Goal: Information Seeking & Learning: Learn about a topic

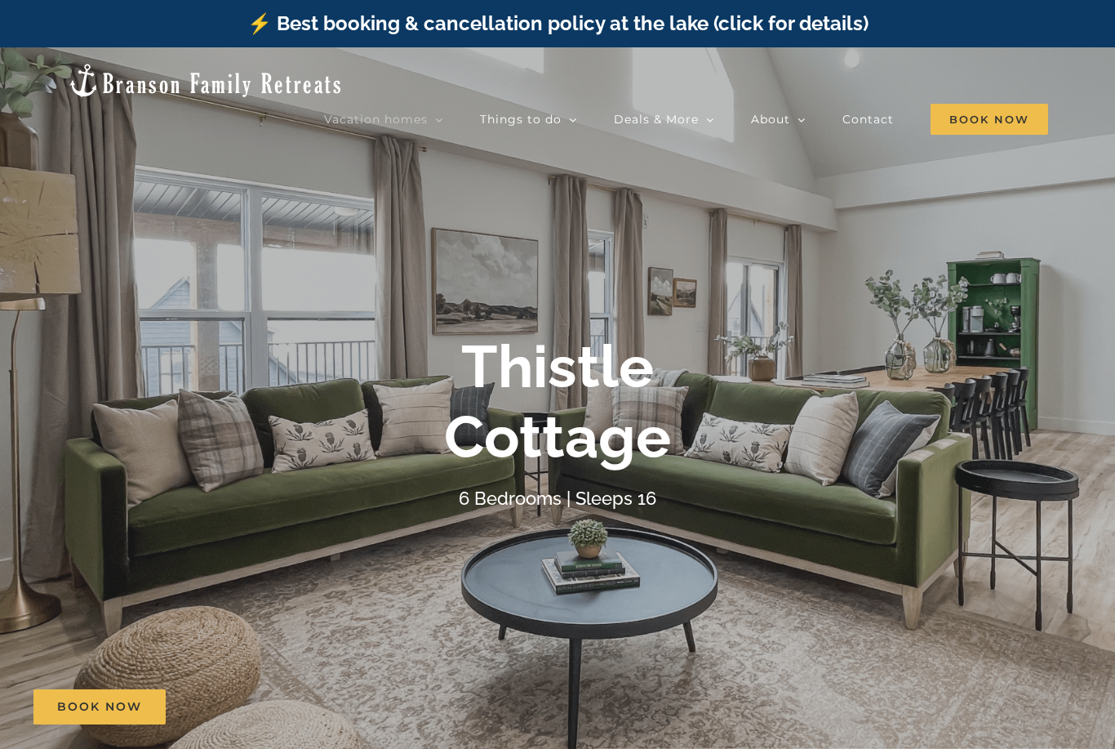
click at [966, 104] on span "Book Now" at bounding box center [990, 119] width 118 height 31
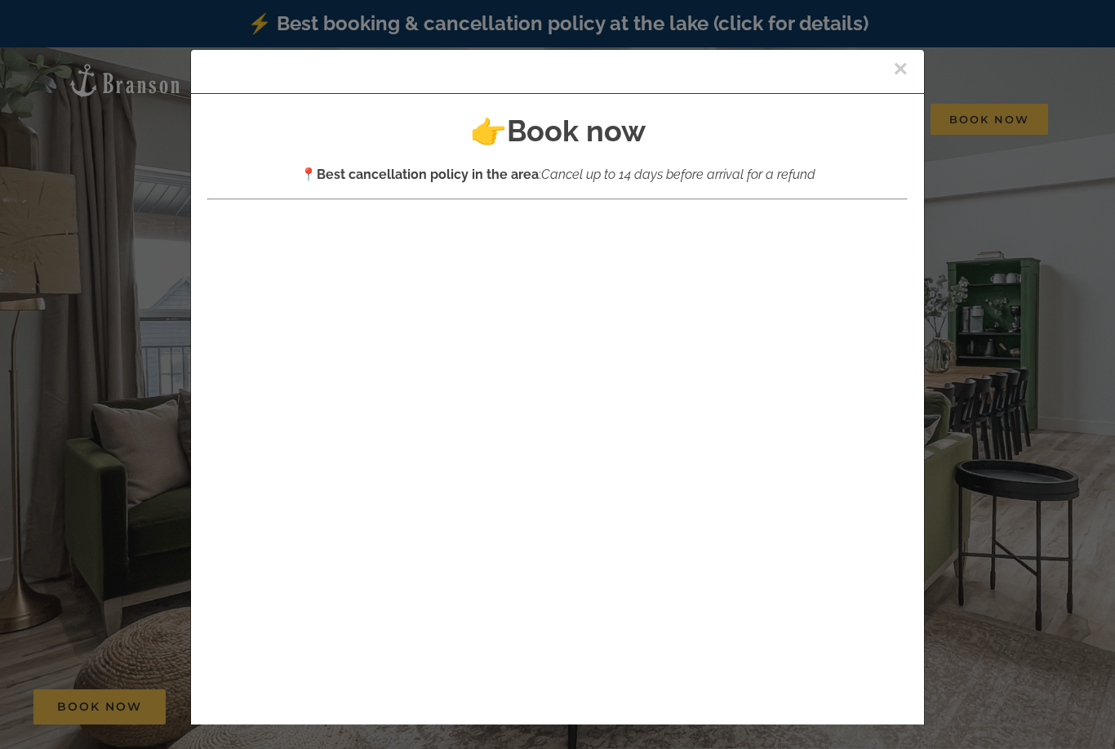
click at [894, 68] on button "×" at bounding box center [900, 68] width 15 height 24
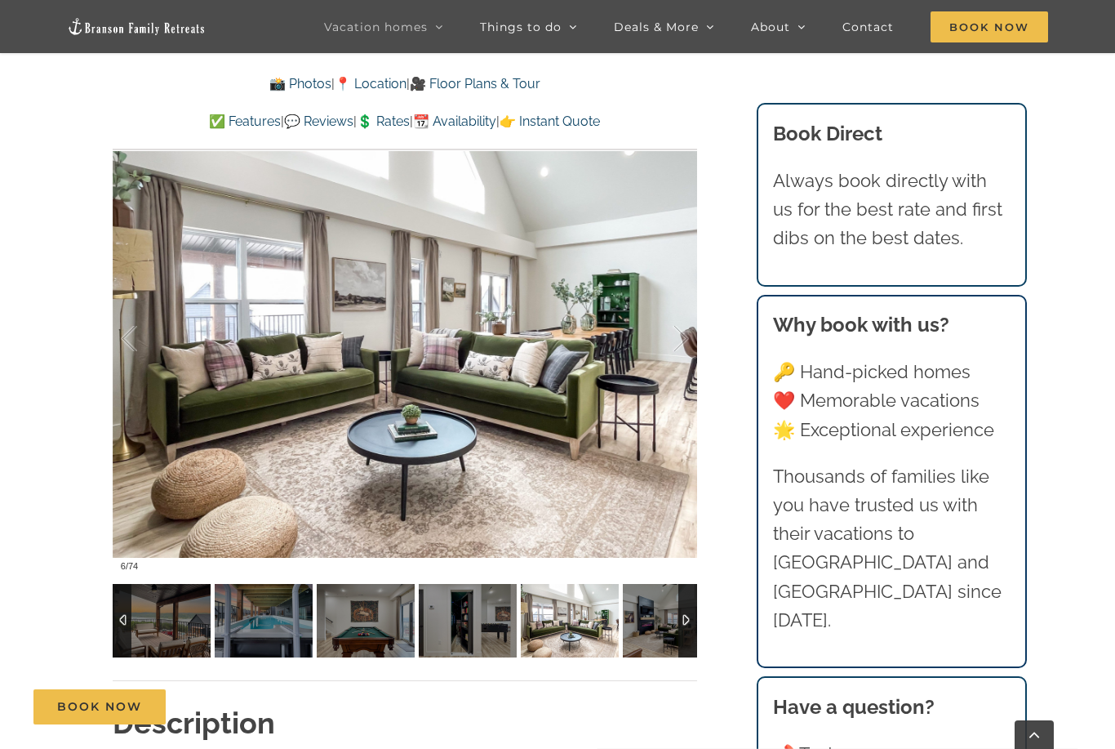
scroll to position [1326, 0]
click at [581, 460] on div at bounding box center [405, 337] width 585 height 480
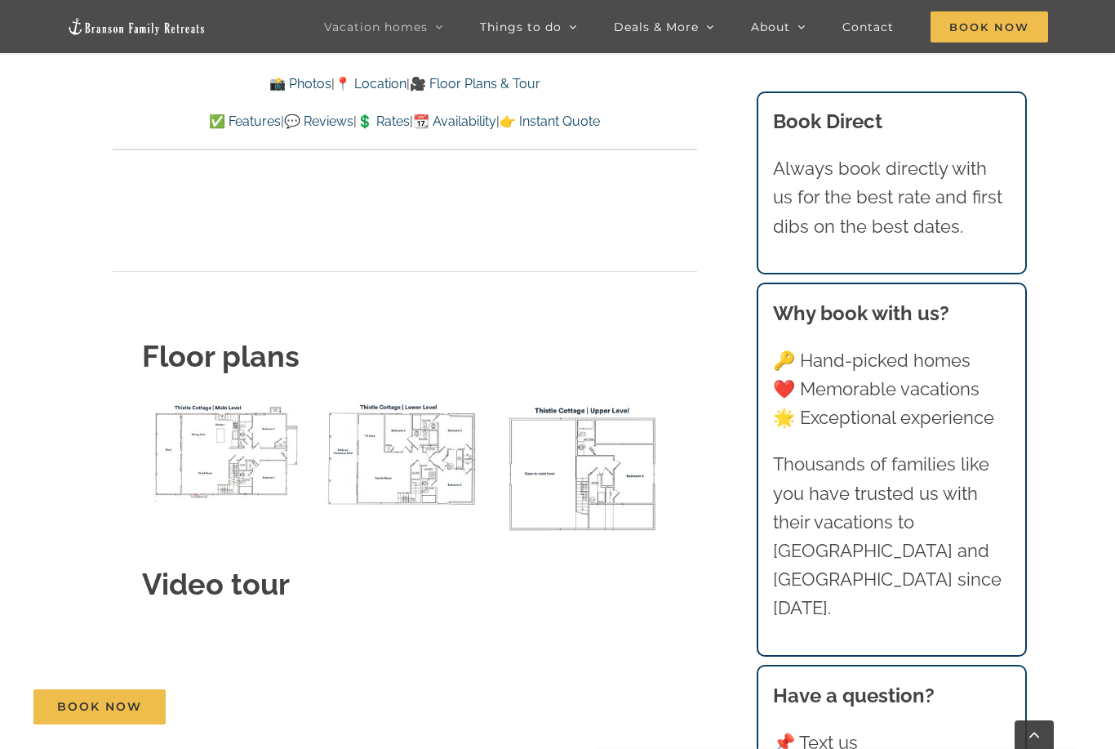
scroll to position [6260, 0]
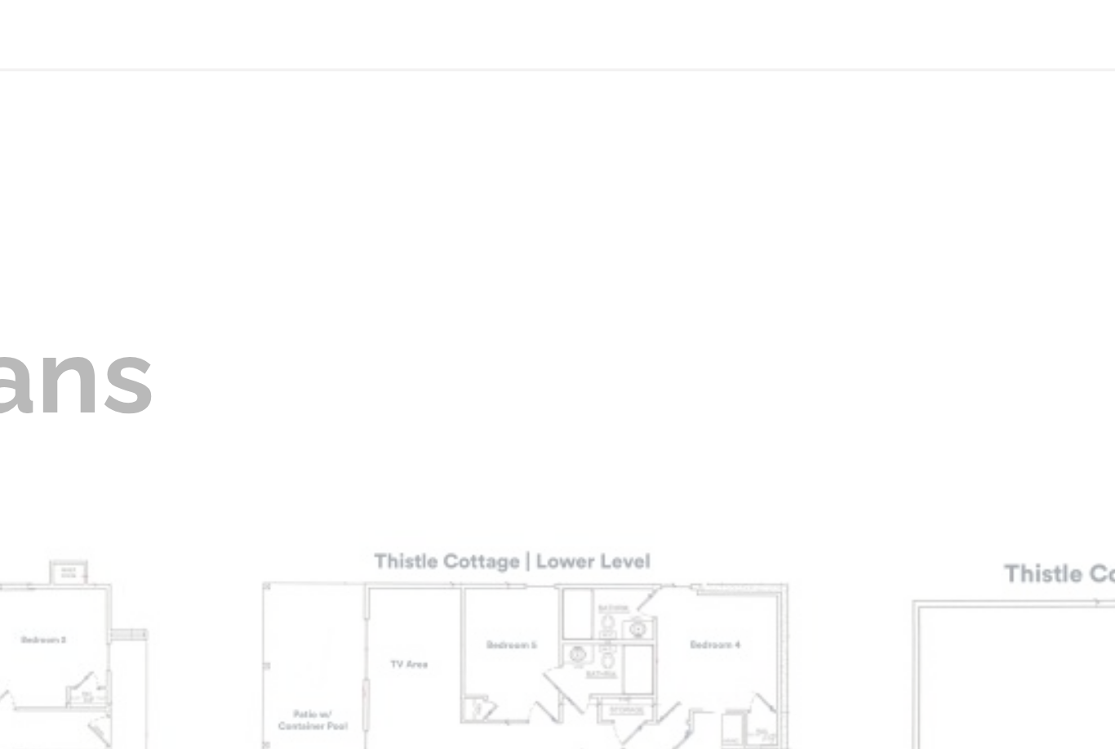
click at [87, 124] on div at bounding box center [557, 374] width 1115 height 749
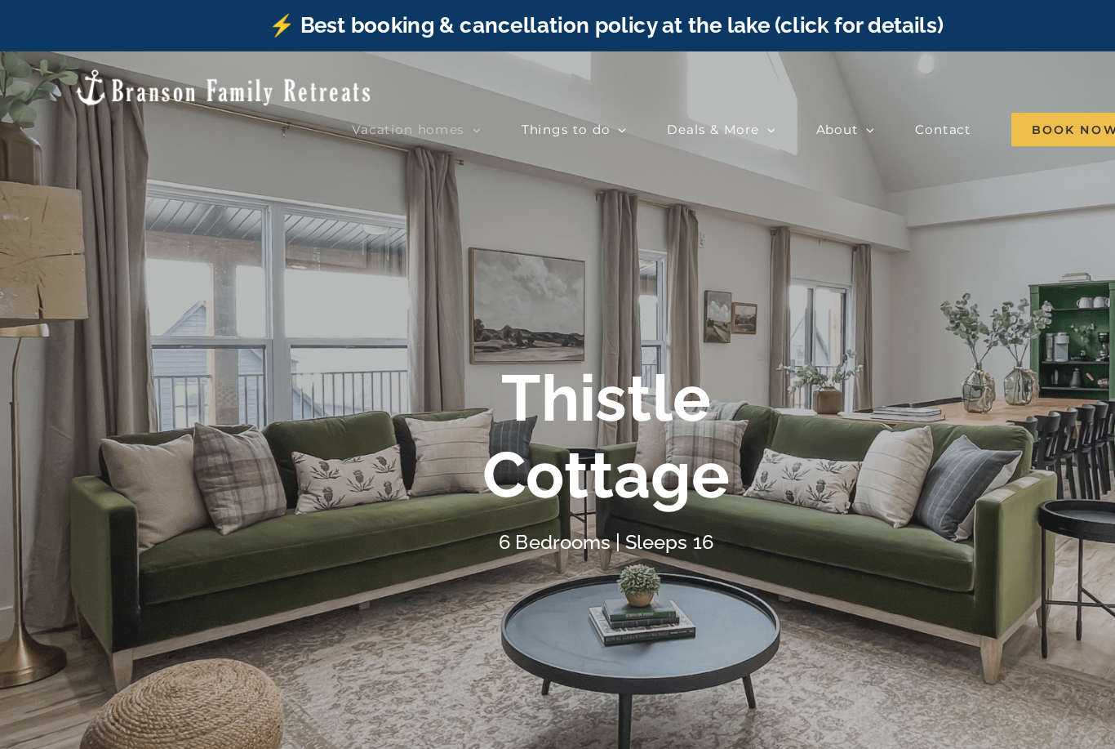
click at [688, 274] on span "Out of the Blue | 6 Bedrooms" at bounding box center [617, 280] width 144 height 12
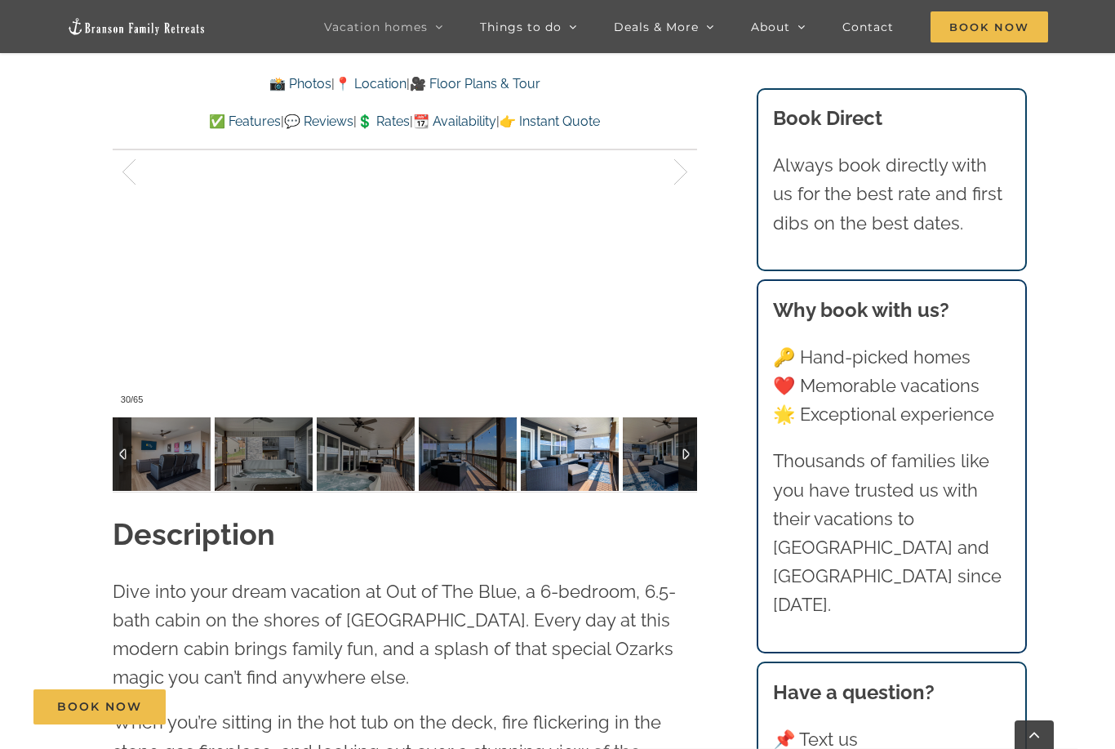
scroll to position [1467, 0]
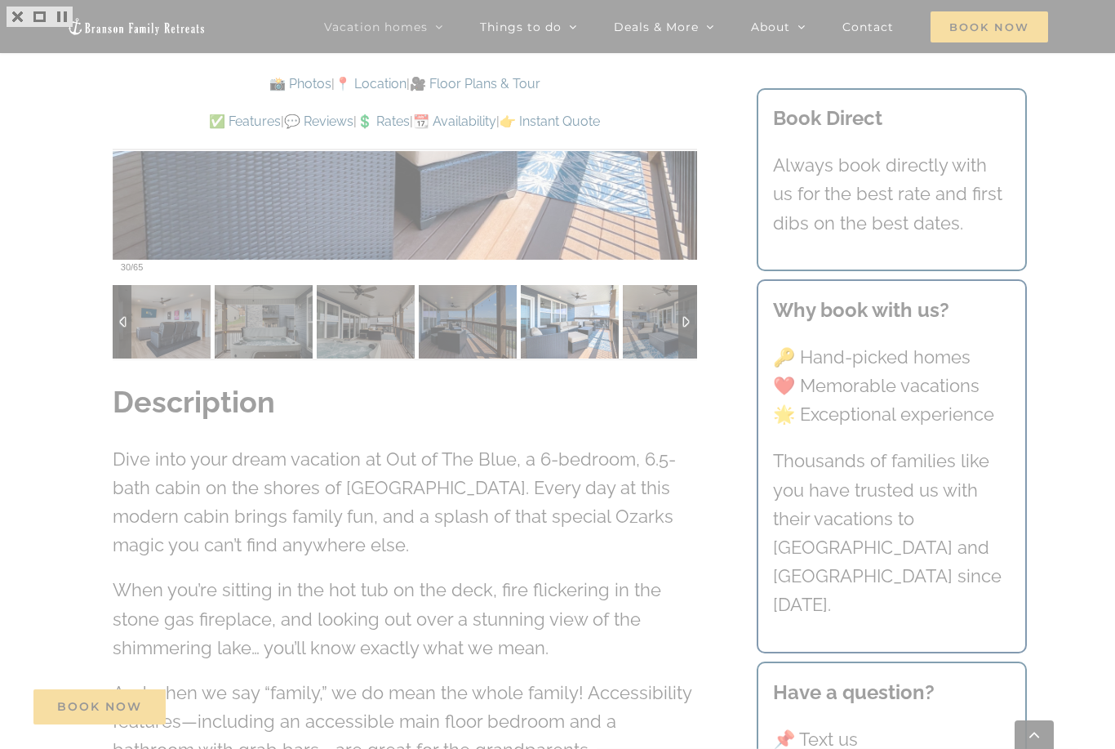
scroll to position [1520, 0]
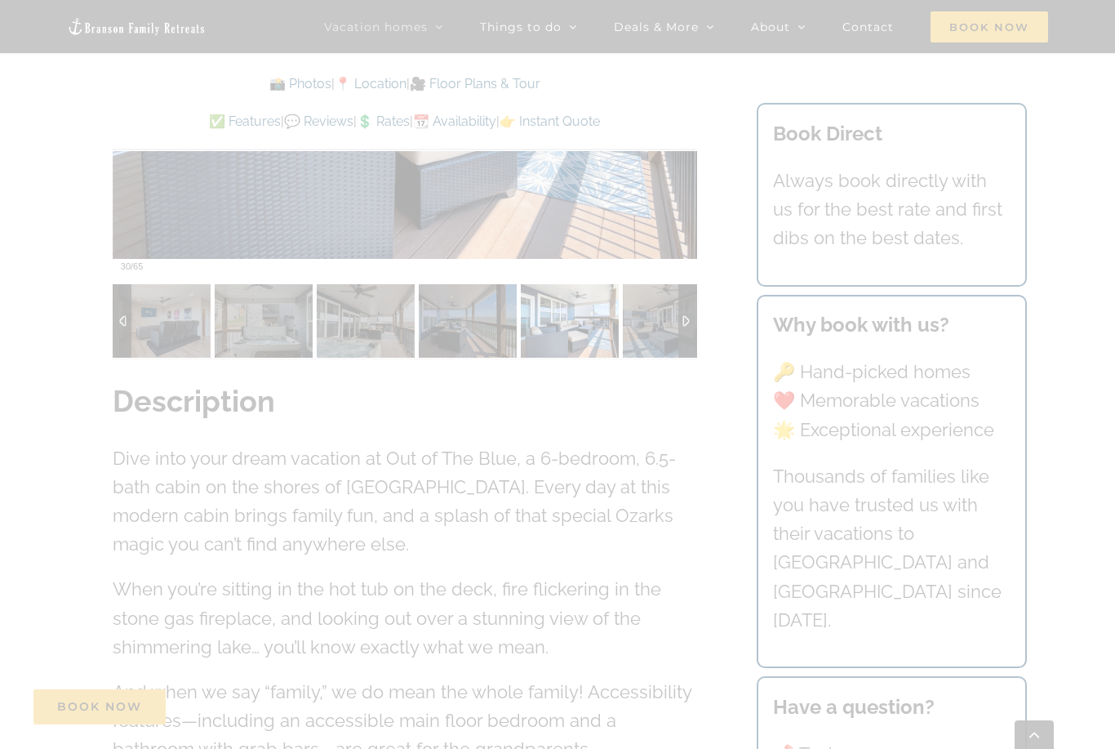
click at [1069, 354] on div at bounding box center [557, 374] width 1115 height 749
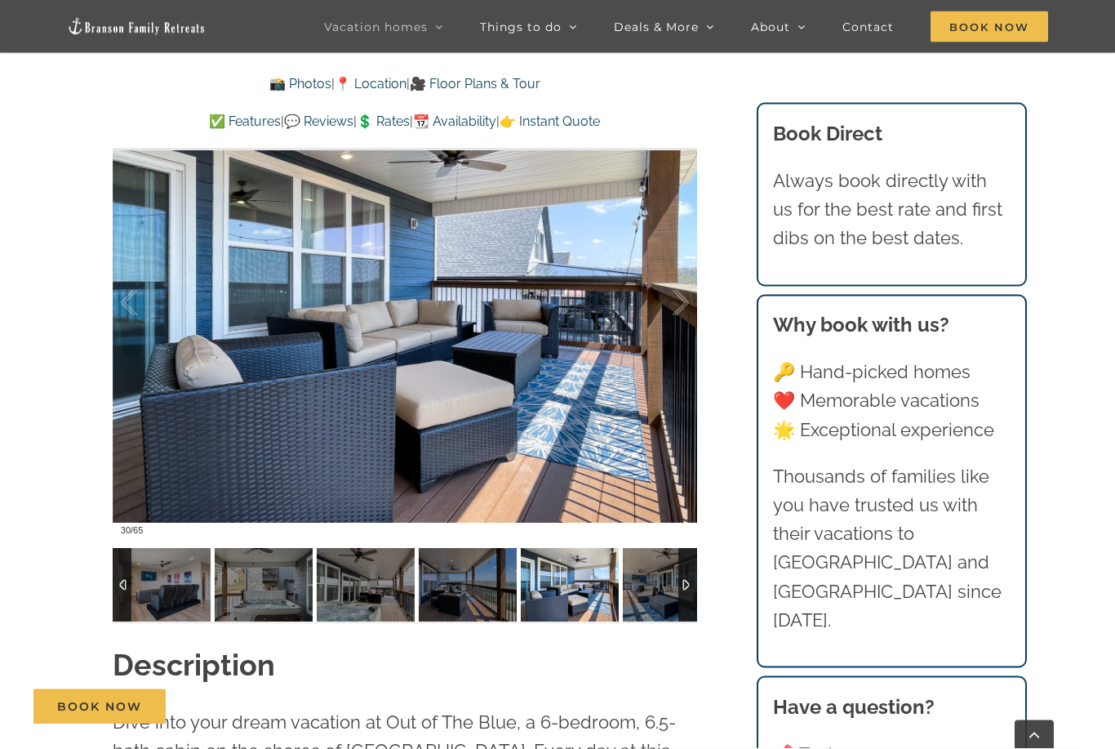
scroll to position [1245, 0]
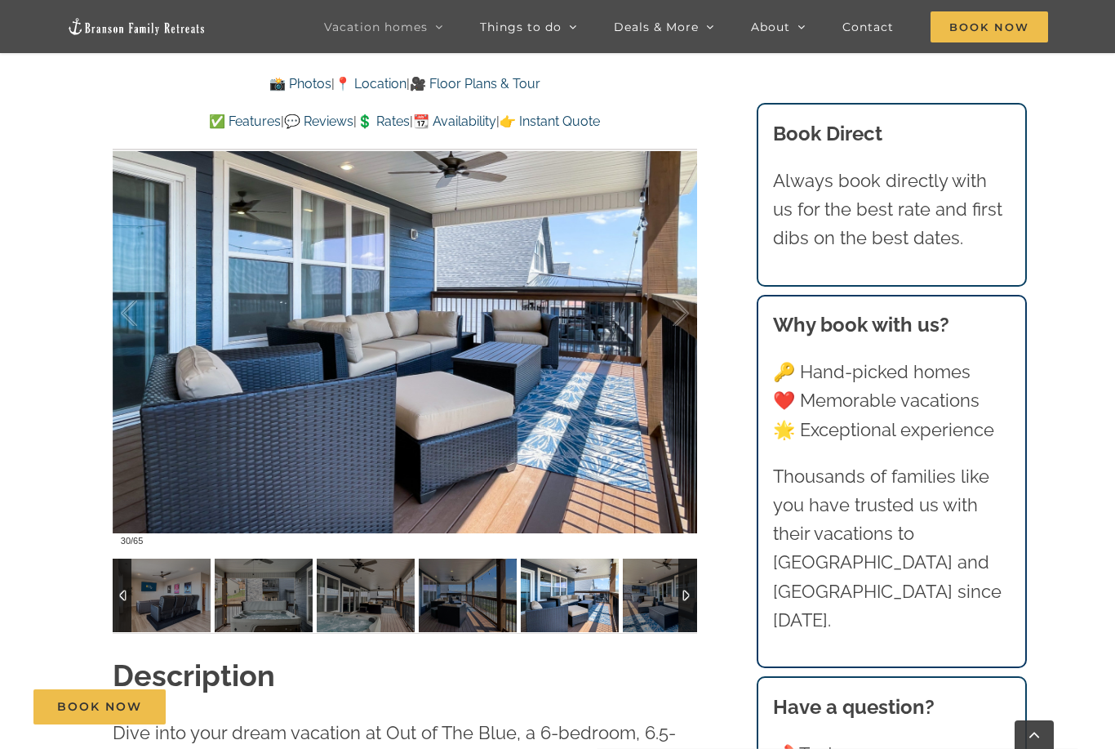
click at [605, 122] on span "[GEOGRAPHIC_DATA] | 6 Bedrooms" at bounding box center [604, 132] width 119 height 29
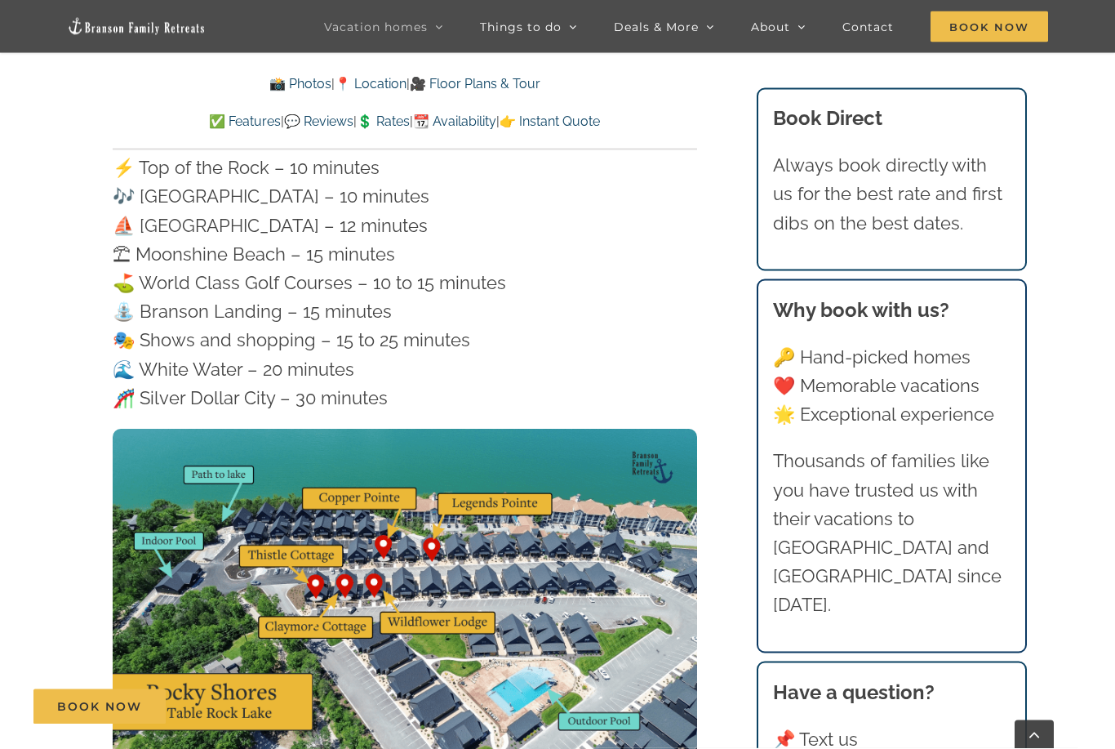
scroll to position [4911, 0]
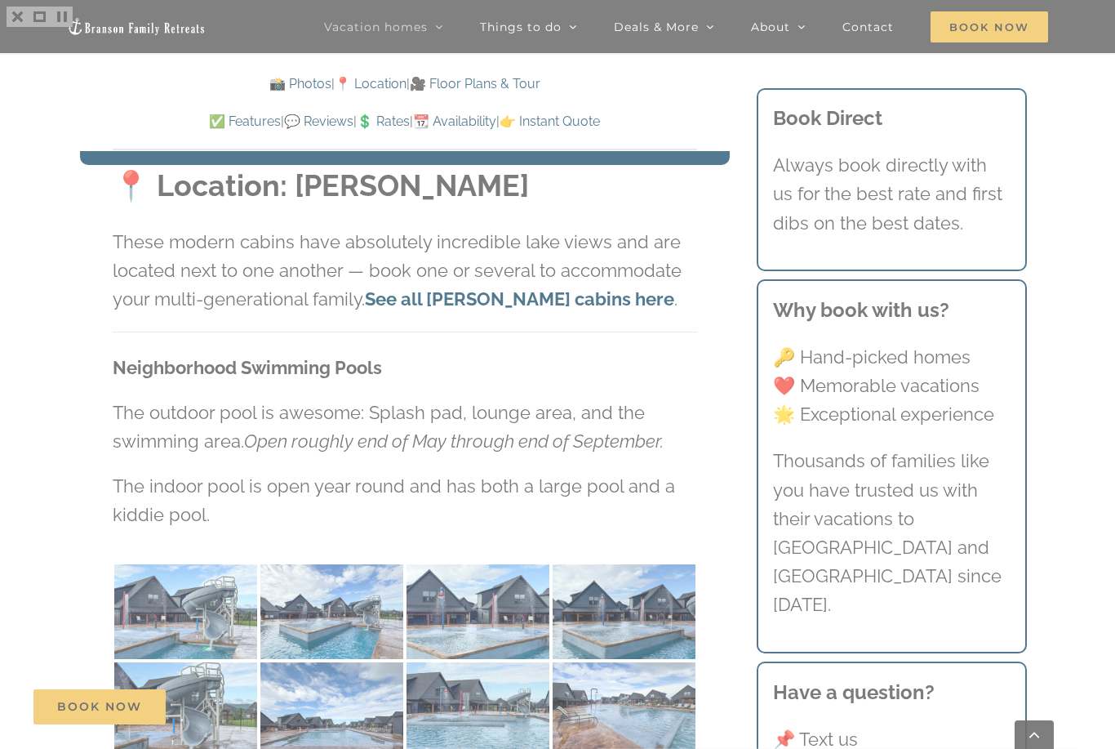
scroll to position [3449, 0]
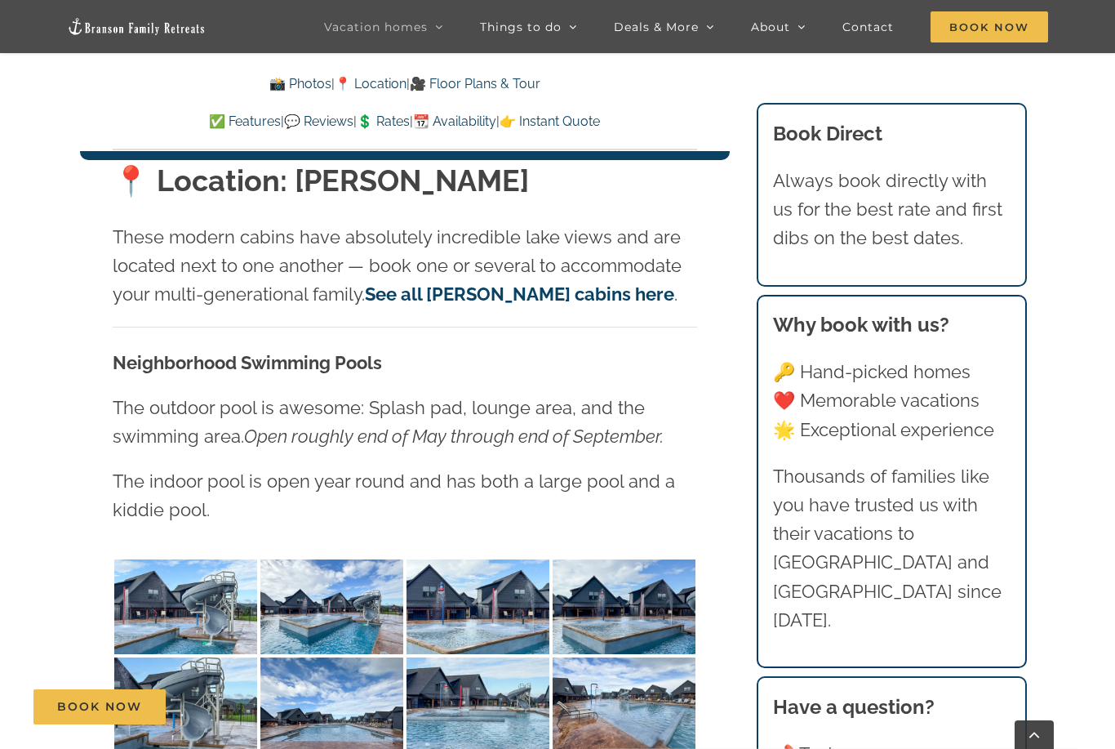
scroll to position [3435, 0]
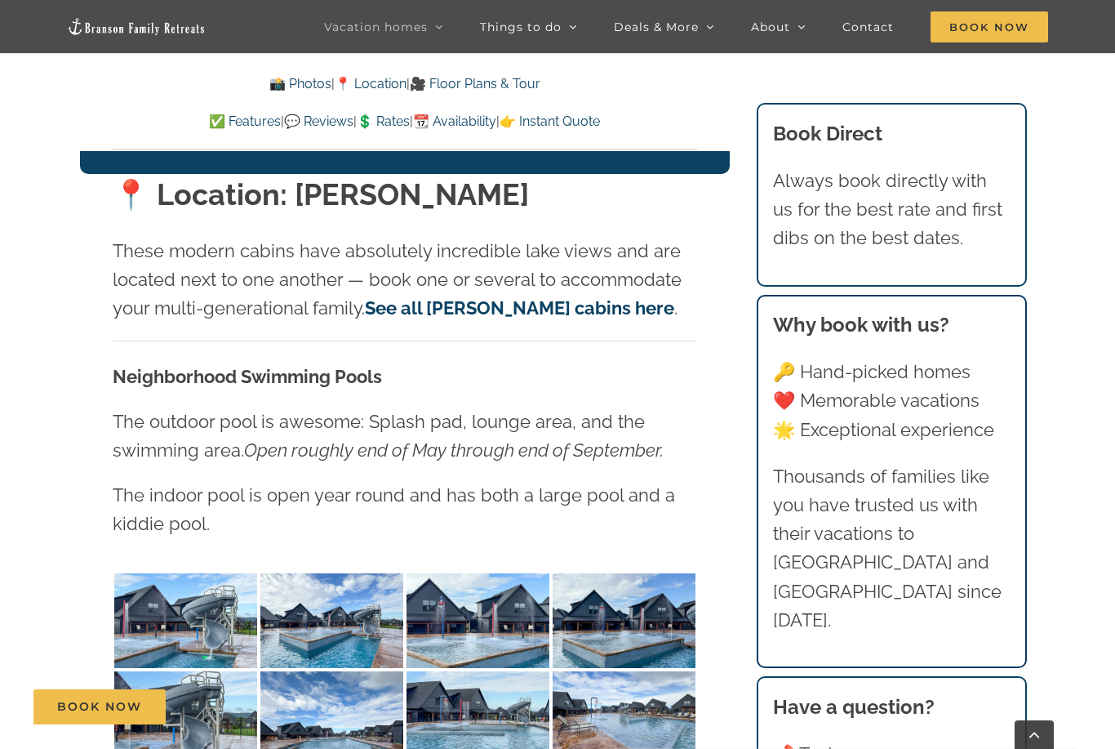
click at [390, 237] on p "These modern cabins have absolutely incredible lake views and are located next …" at bounding box center [405, 280] width 585 height 87
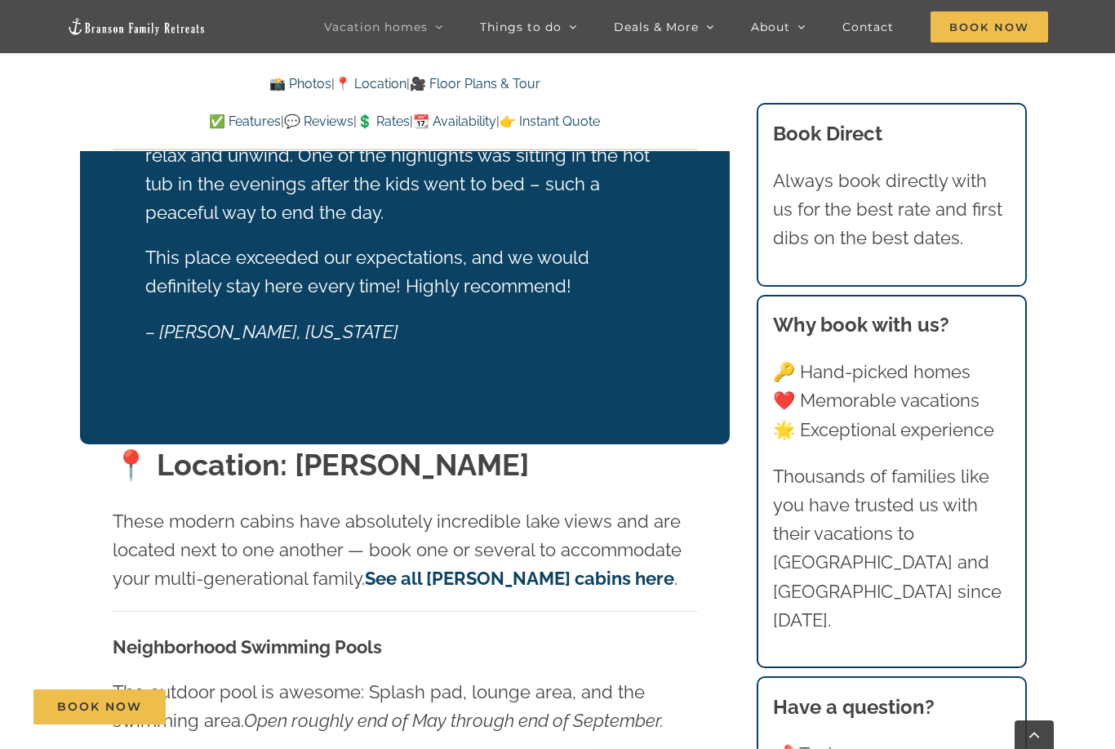
scroll to position [3163, 0]
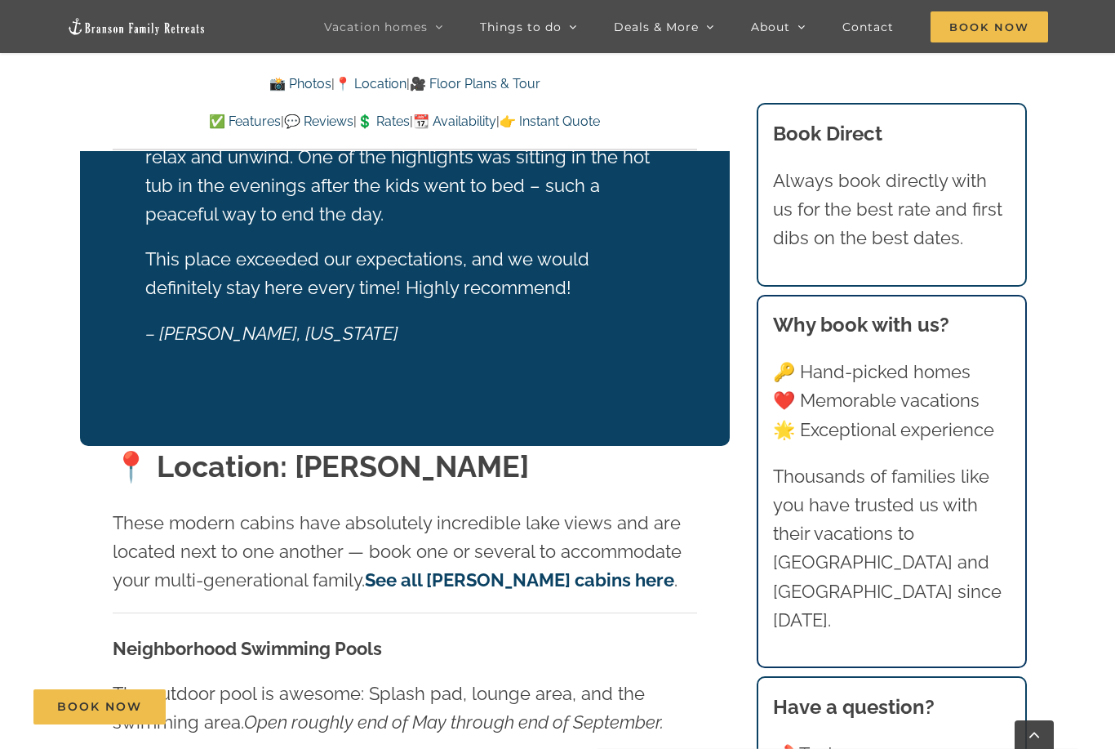
click at [594, 163] on span "Highland Retreat | 6 Bedrooms" at bounding box center [621, 169] width 153 height 12
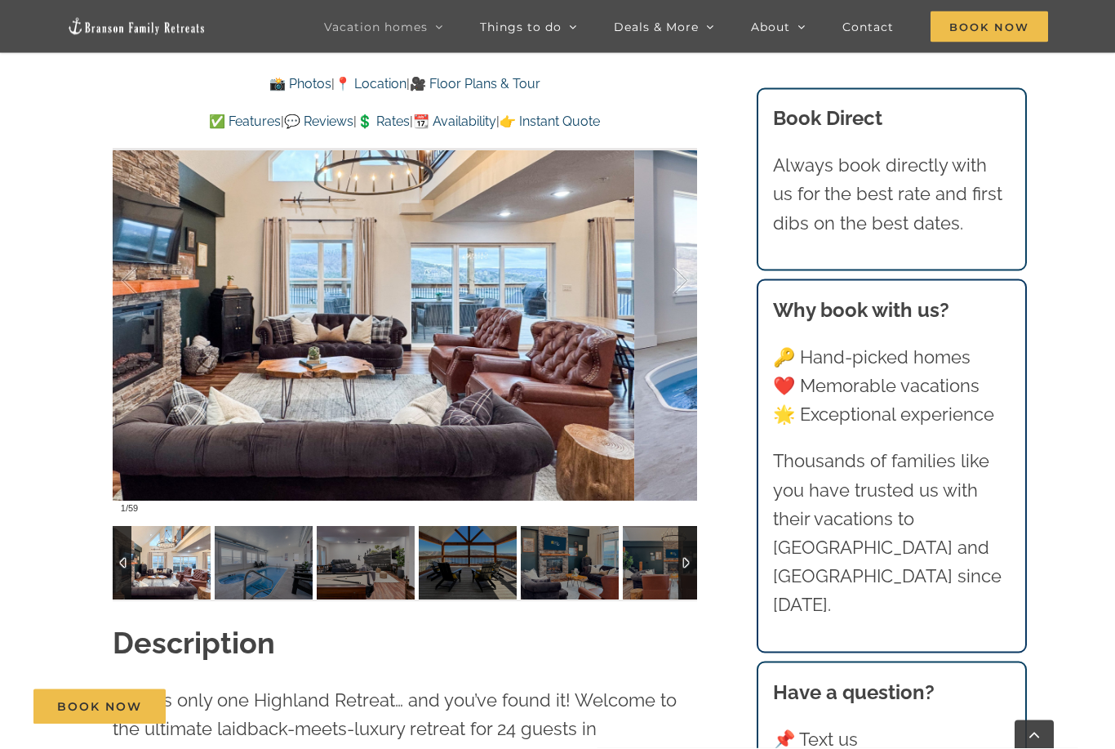
scroll to position [1387, 0]
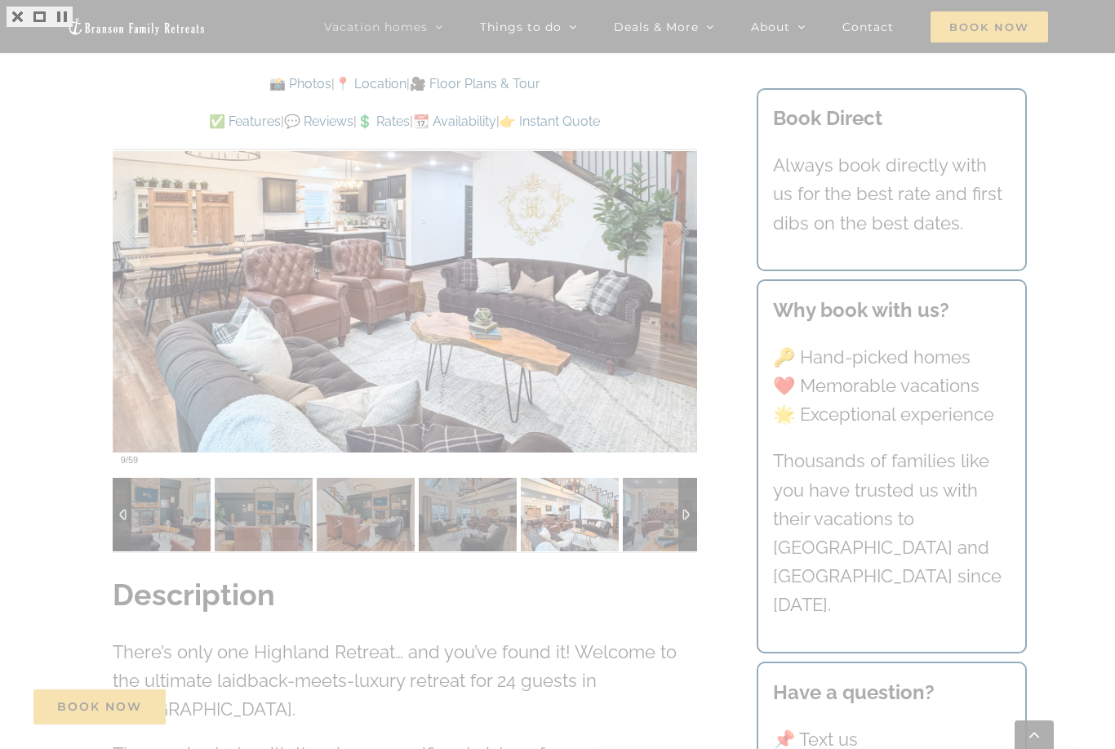
scroll to position [1439, 0]
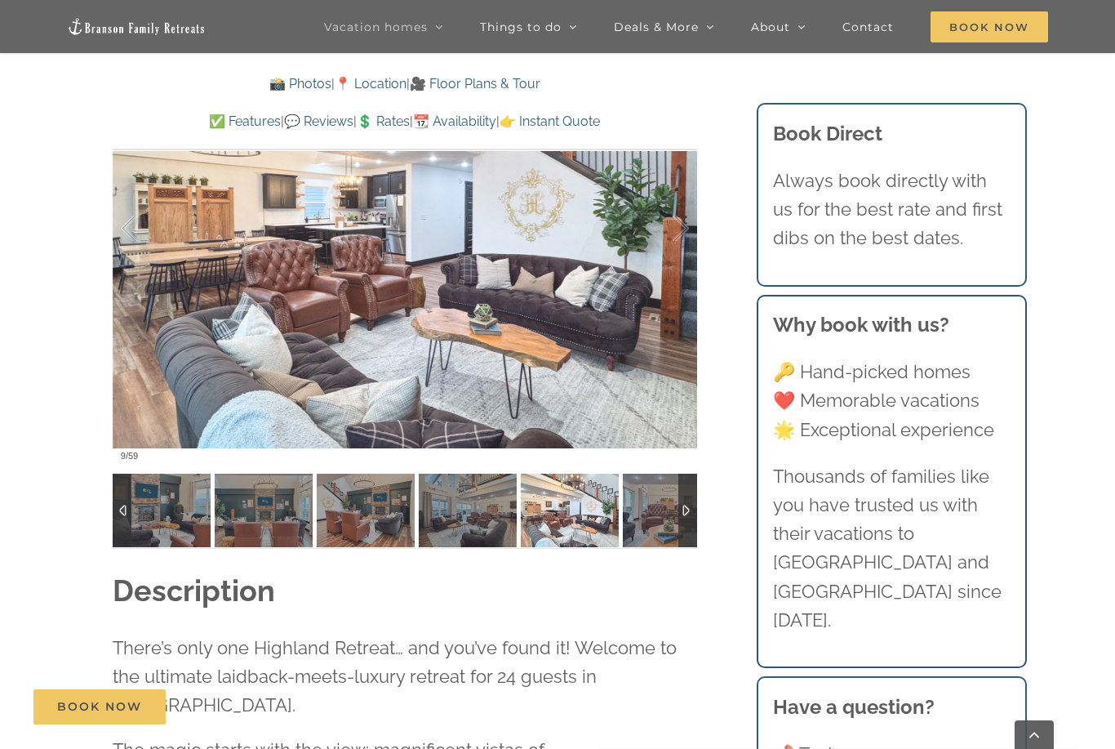
click at [199, 492] on div at bounding box center [557, 374] width 1115 height 749
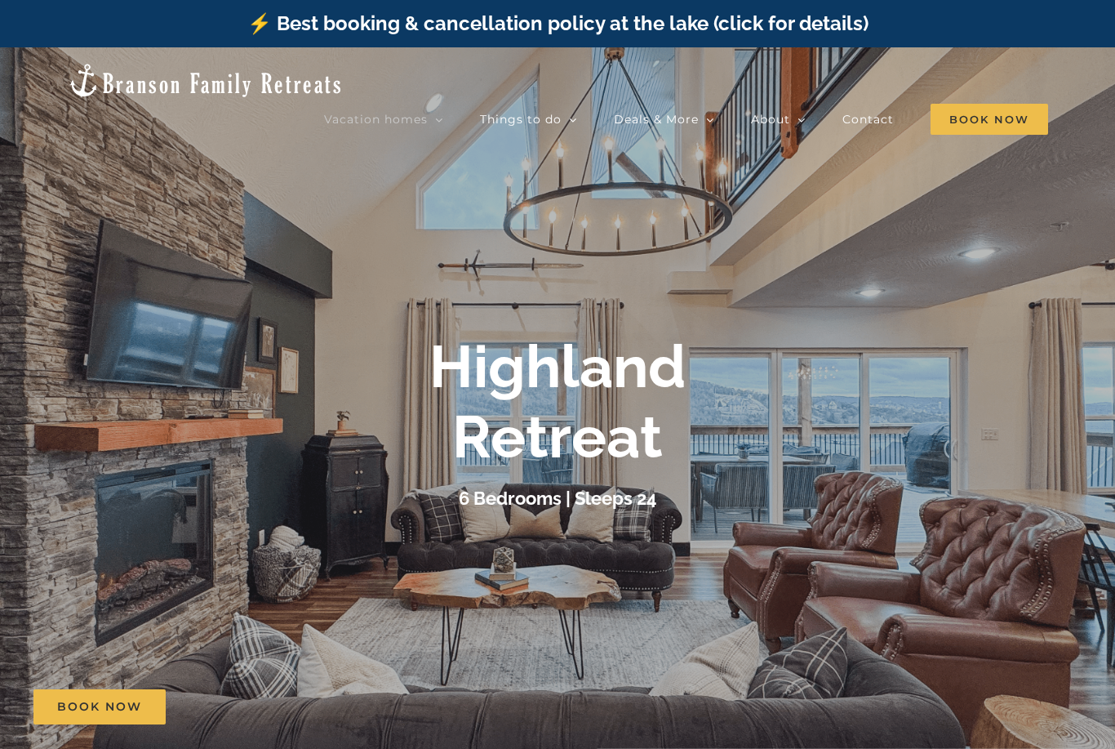
click at [688, 302] on span "Thistle Cottage | 6 Bedrooms" at bounding box center [617, 308] width 144 height 12
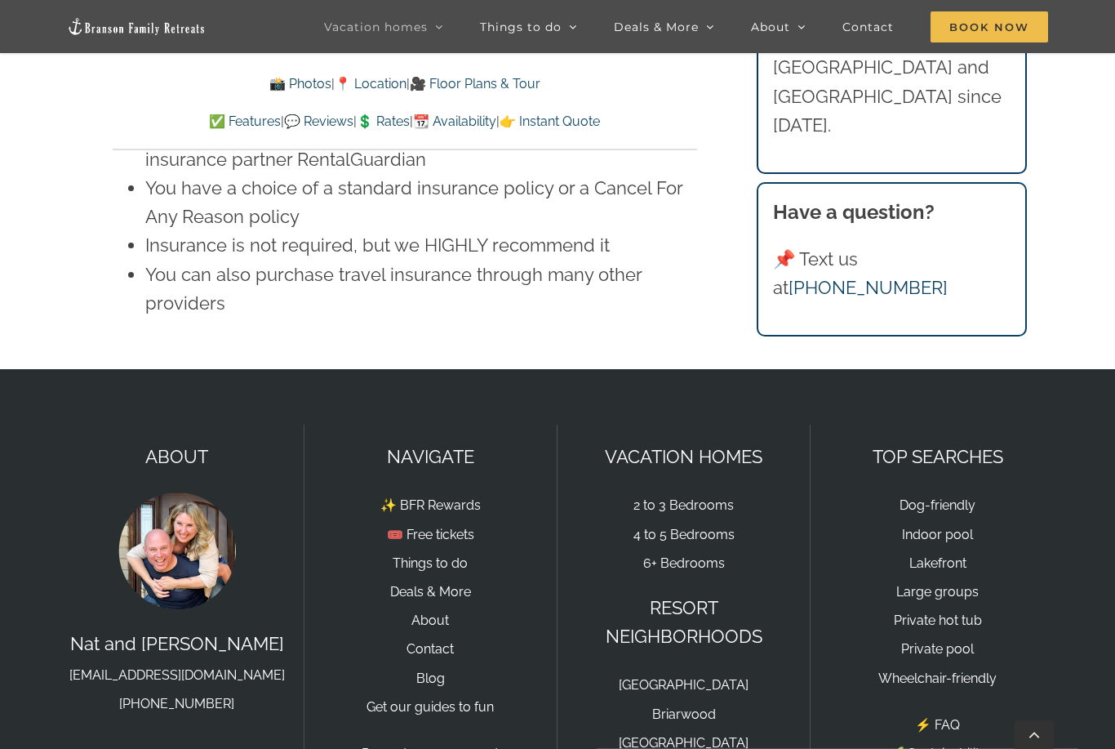
scroll to position [11824, 0]
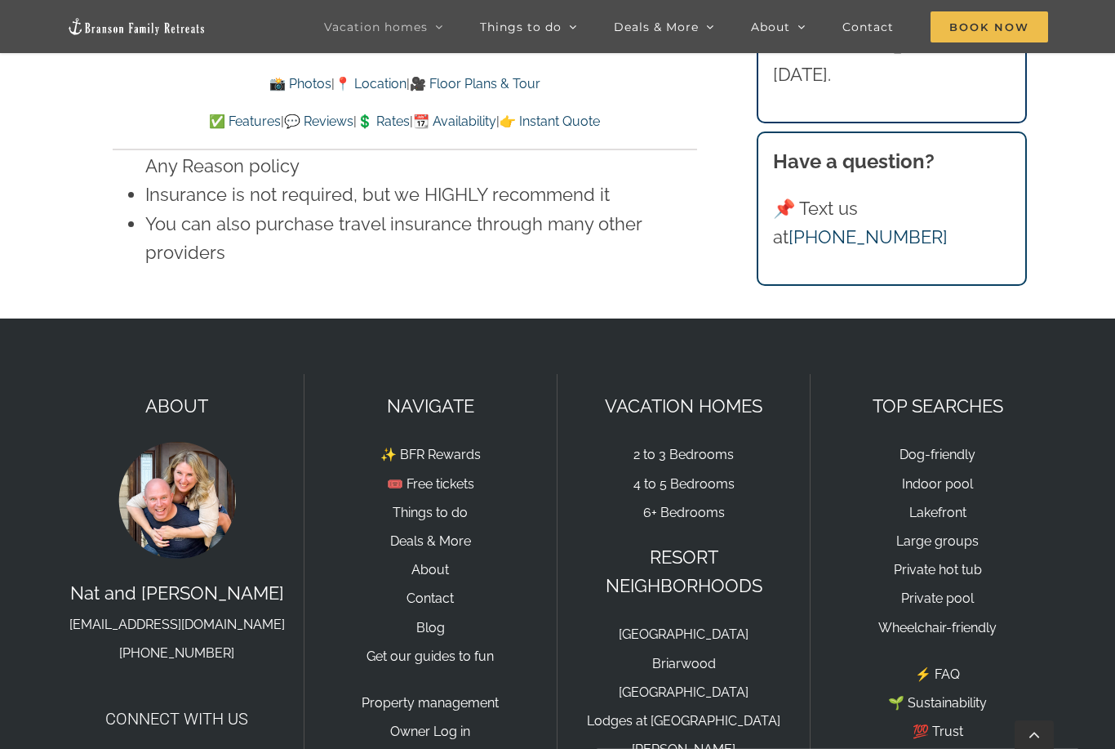
click at [752, 713] on link "Lodges at [GEOGRAPHIC_DATA]" at bounding box center [684, 721] width 194 height 16
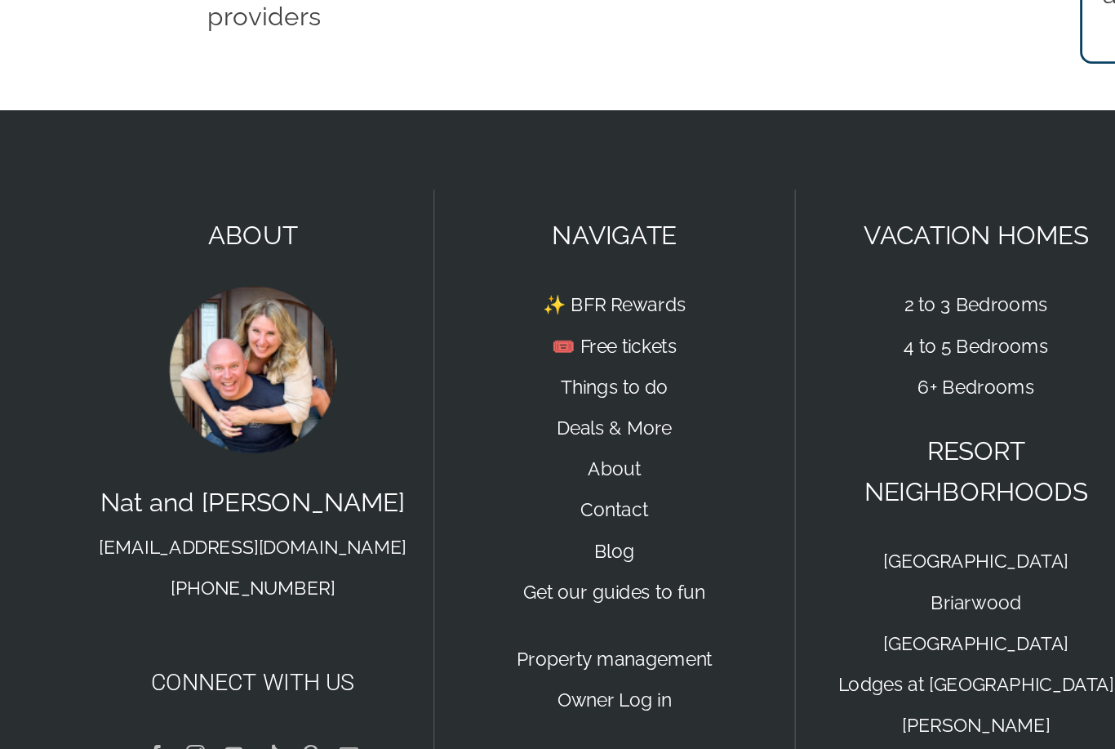
scroll to position [12039, 0]
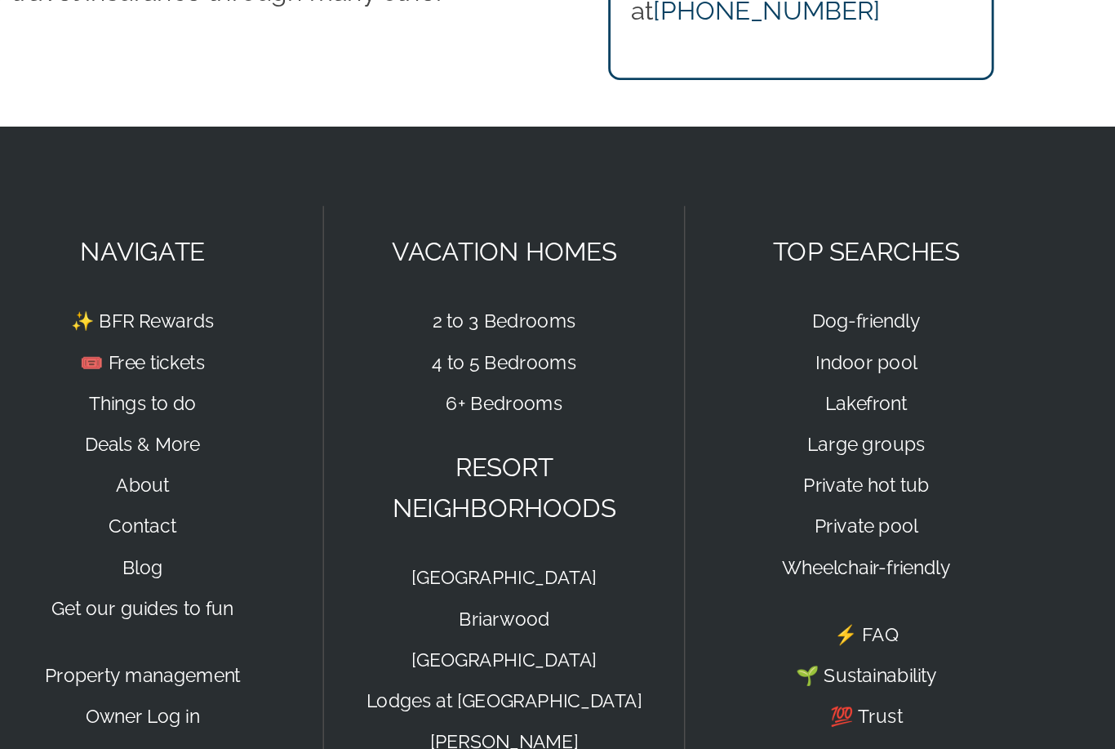
click at [619, 632] on link "[GEOGRAPHIC_DATA]" at bounding box center [684, 640] width 130 height 16
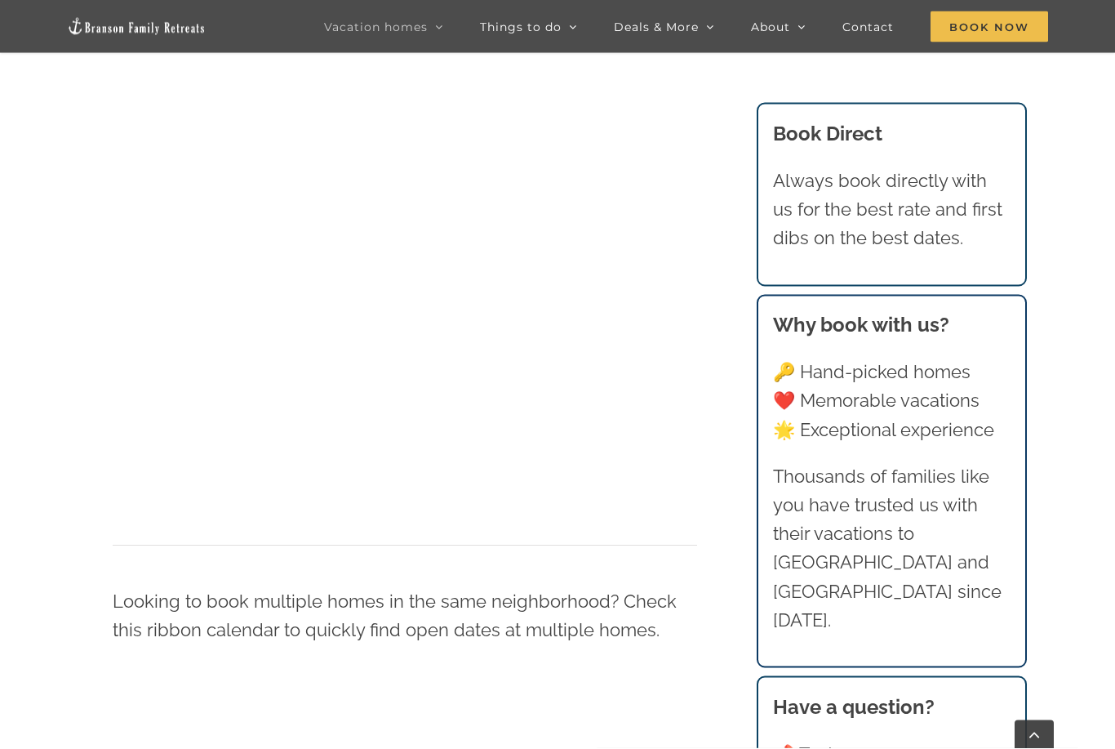
scroll to position [1005, 0]
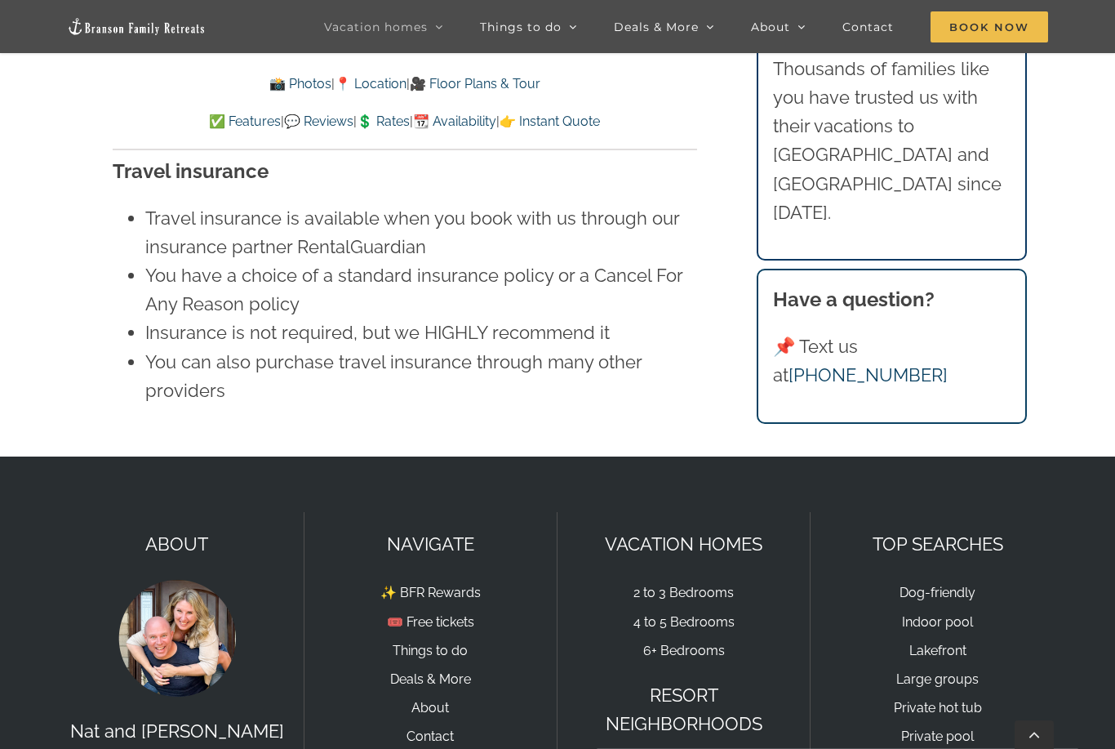
scroll to position [13076, 0]
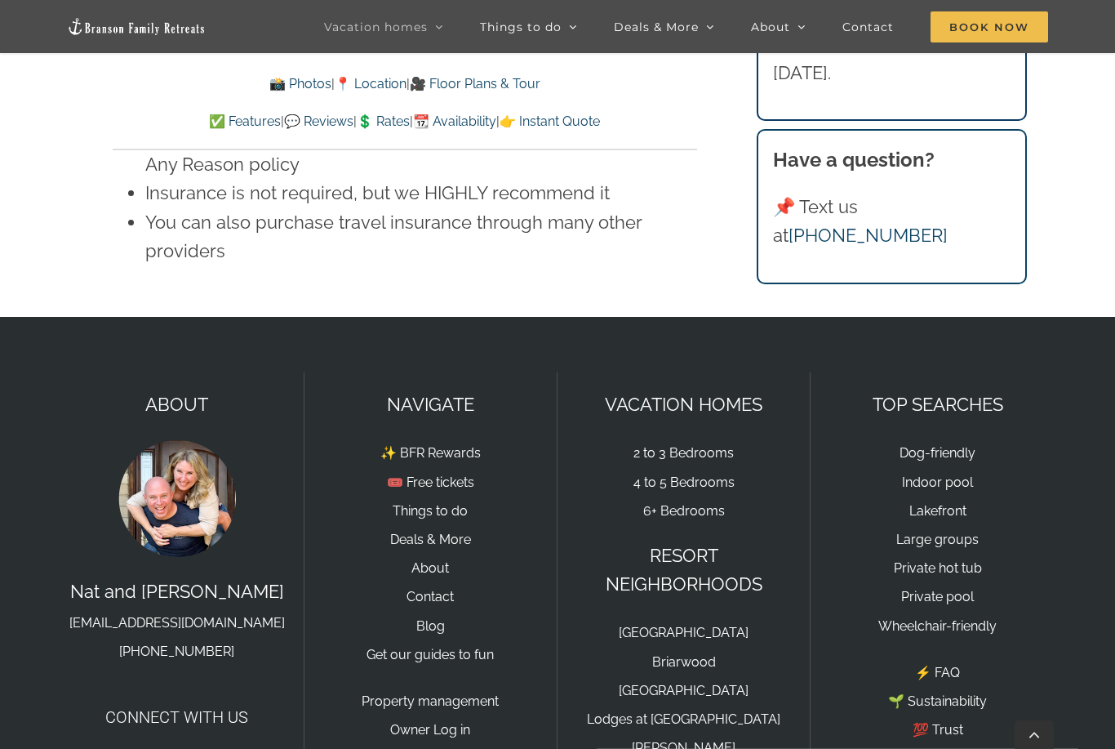
click at [731, 711] on link "Lodges at [GEOGRAPHIC_DATA]" at bounding box center [684, 719] width 194 height 16
click at [701, 654] on link "Briarwood" at bounding box center [684, 662] width 64 height 16
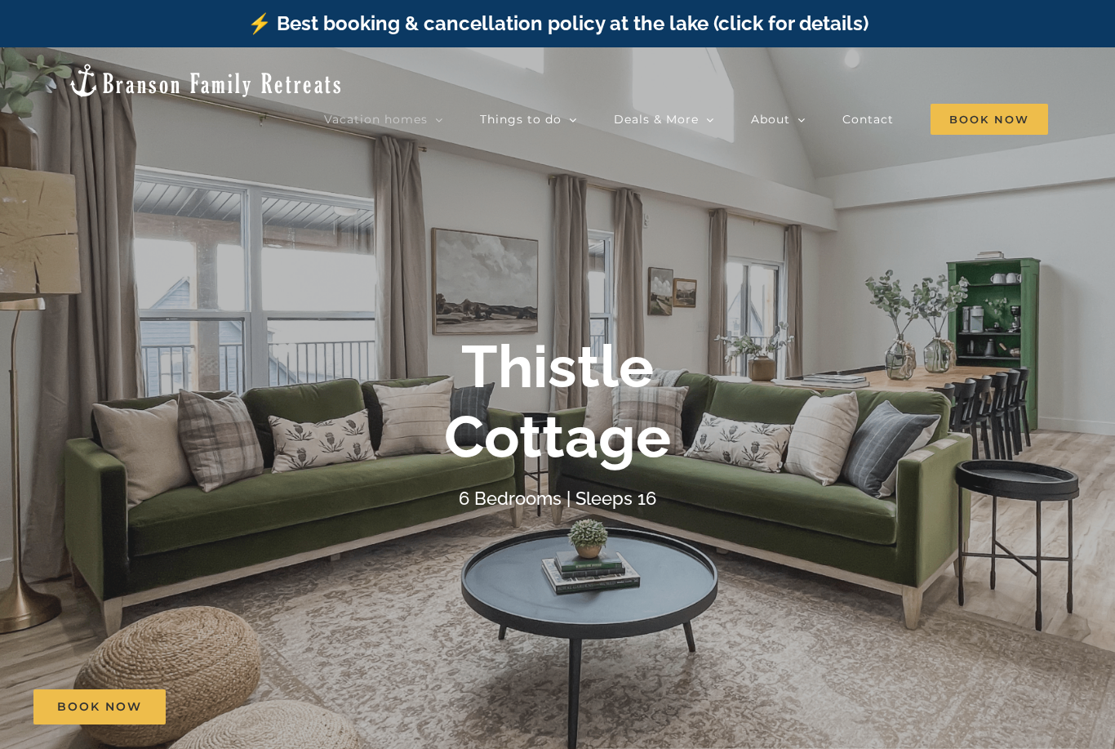
scroll to position [13129, 0]
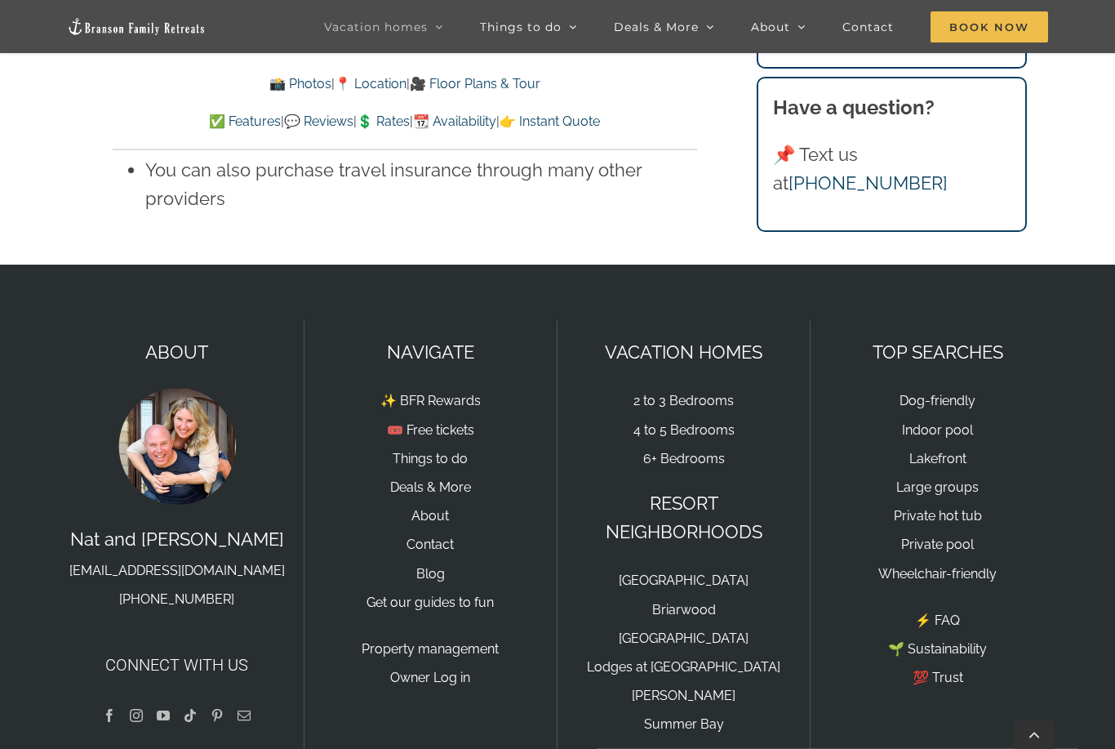
click at [689, 572] on link "[GEOGRAPHIC_DATA]" at bounding box center [684, 580] width 130 height 16
click at [697, 716] on link "Summer Bay" at bounding box center [684, 724] width 80 height 16
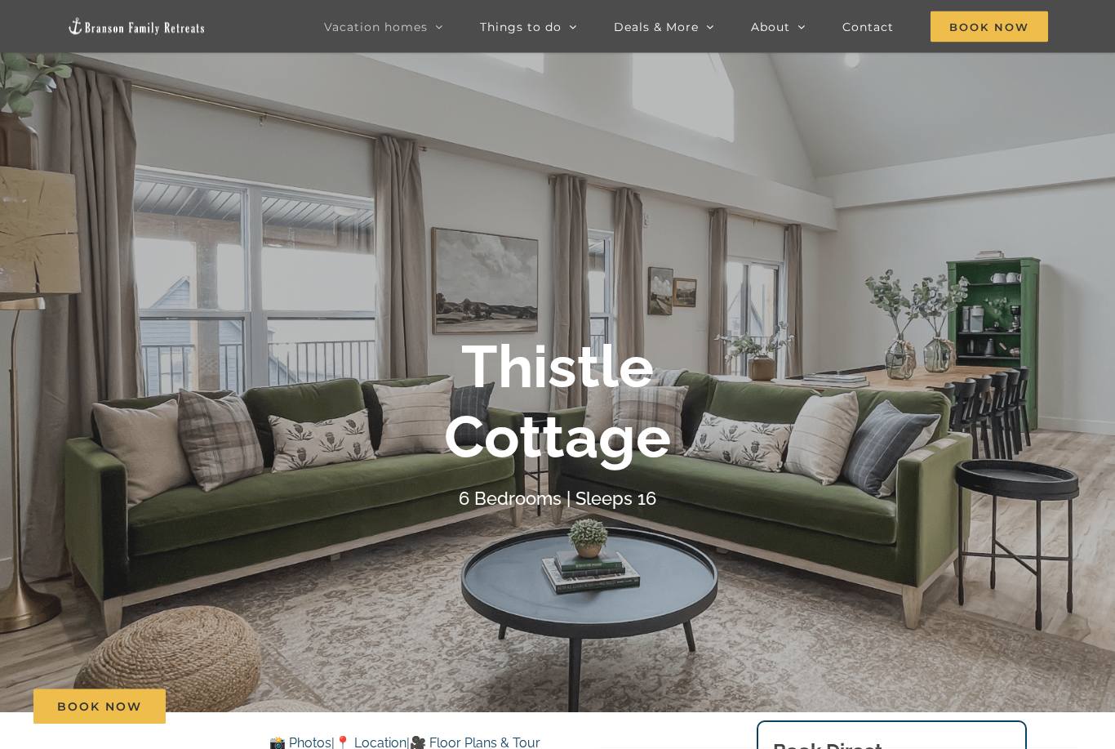
scroll to position [84, 0]
click at [993, 21] on span "Book Now" at bounding box center [990, 26] width 118 height 31
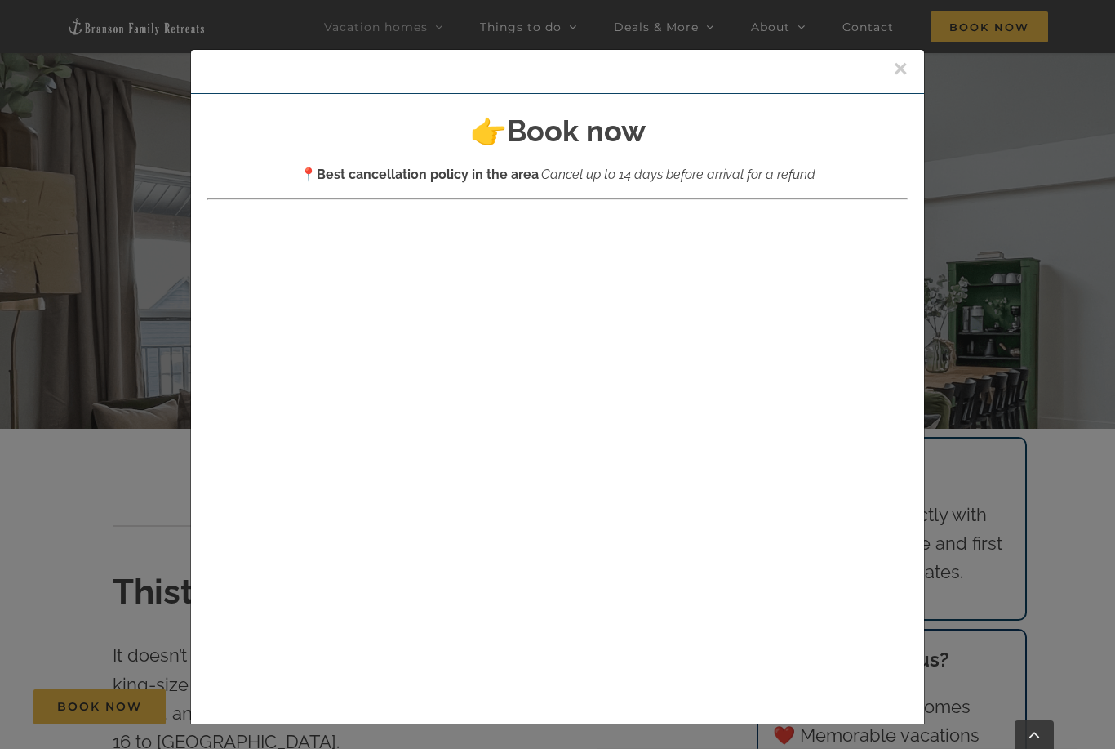
scroll to position [0, 0]
click at [896, 69] on button "×" at bounding box center [900, 68] width 15 height 24
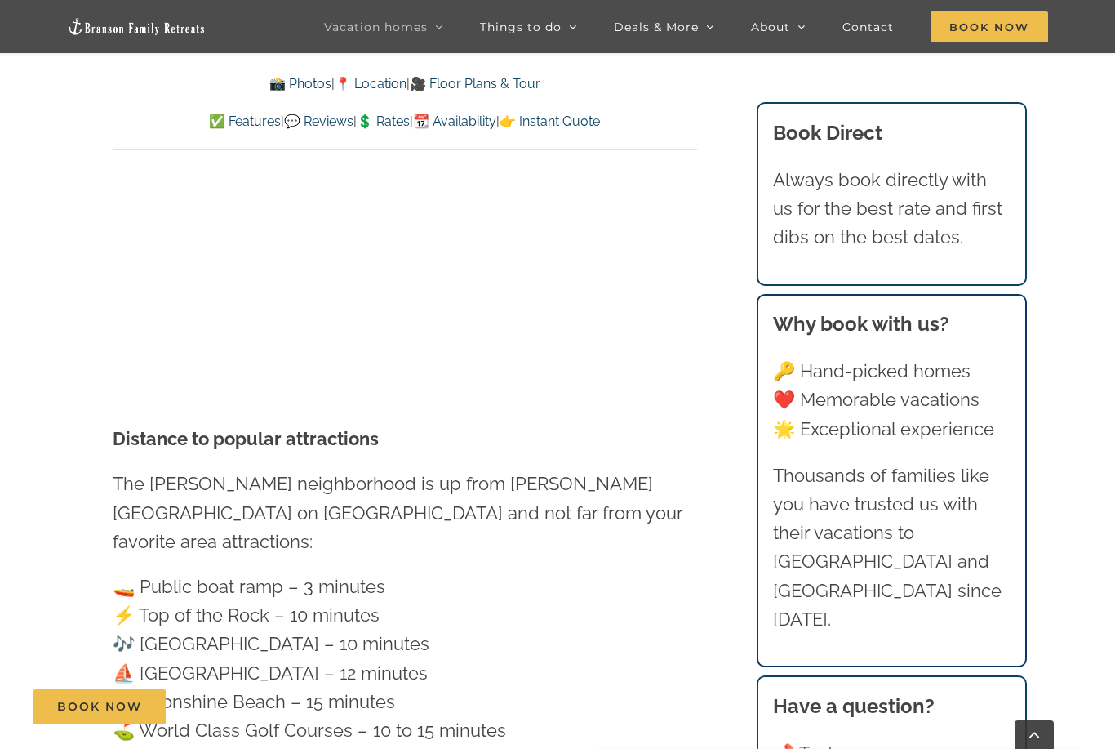
scroll to position [4825, 0]
click at [860, 26] on span "Contact" at bounding box center [868, 26] width 51 height 11
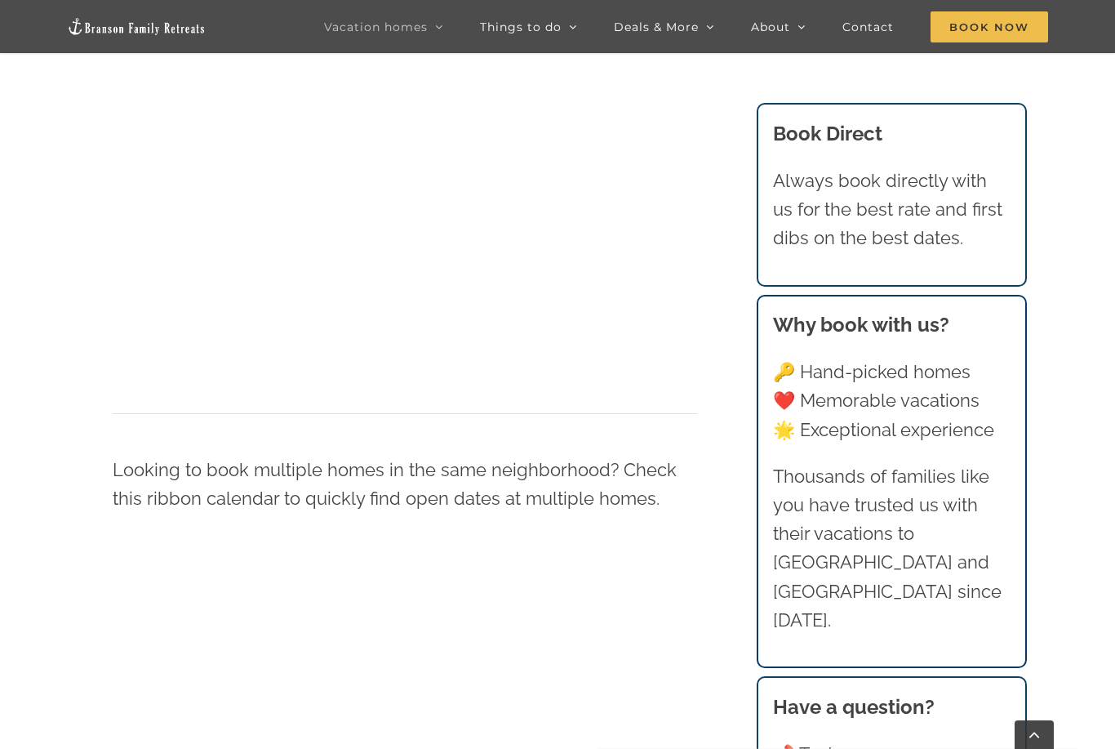
scroll to position [1414, 0]
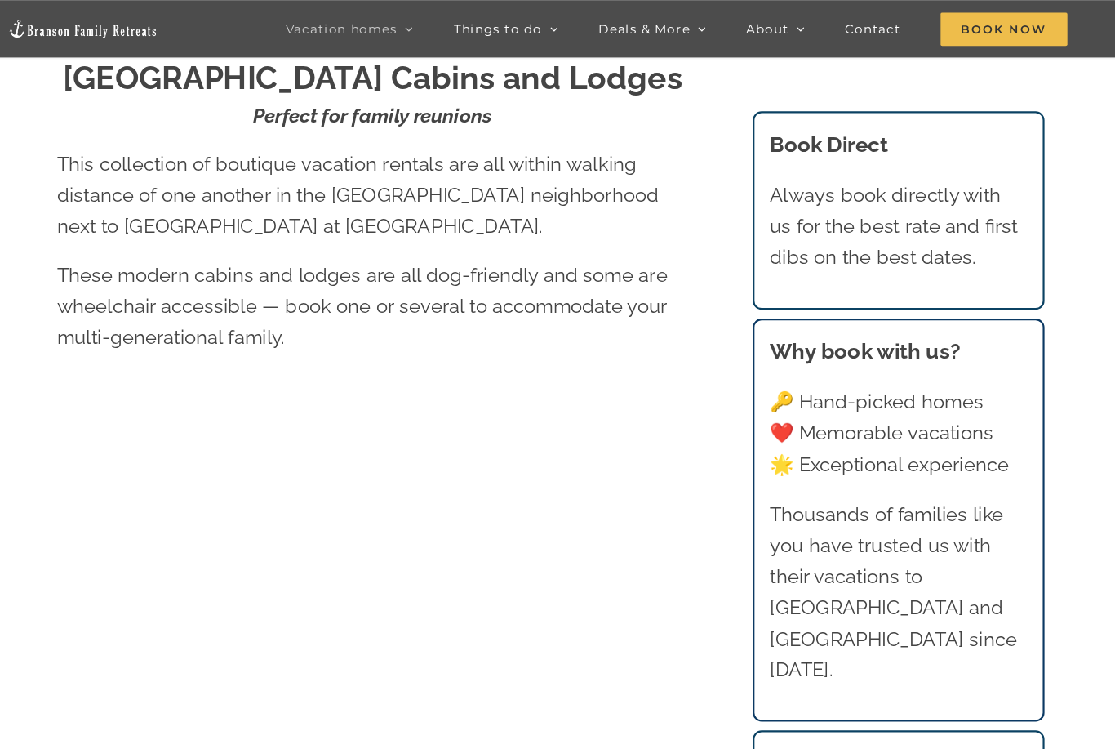
scroll to position [784, 0]
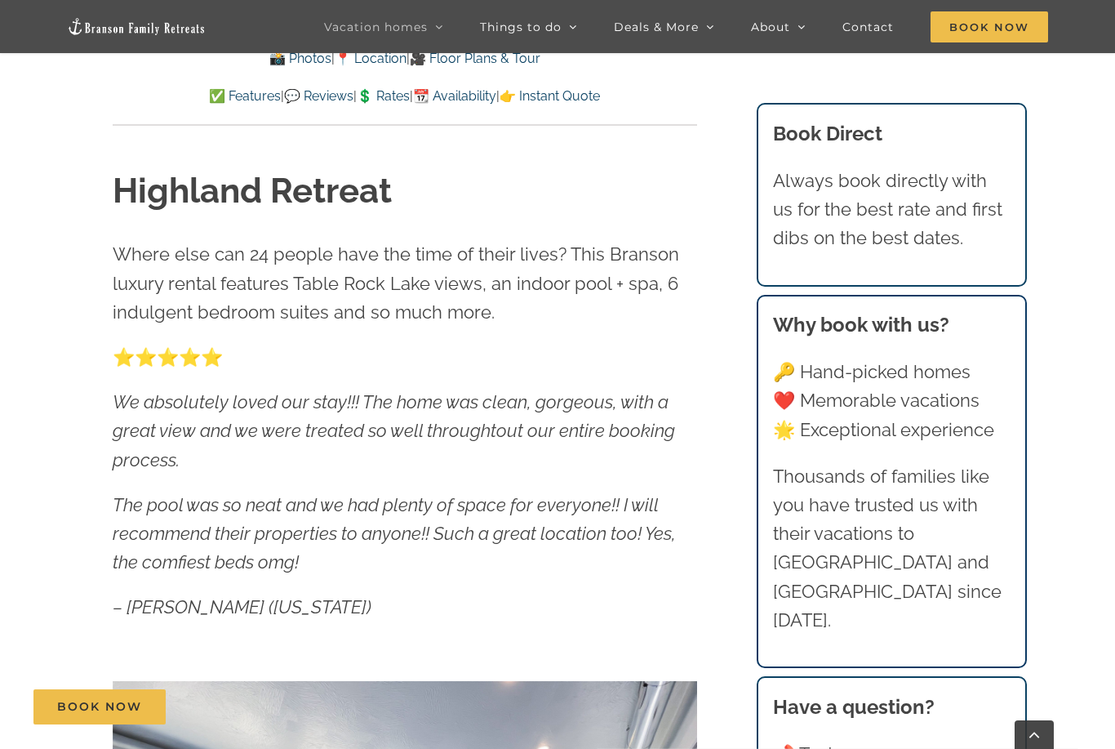
scroll to position [692, 0]
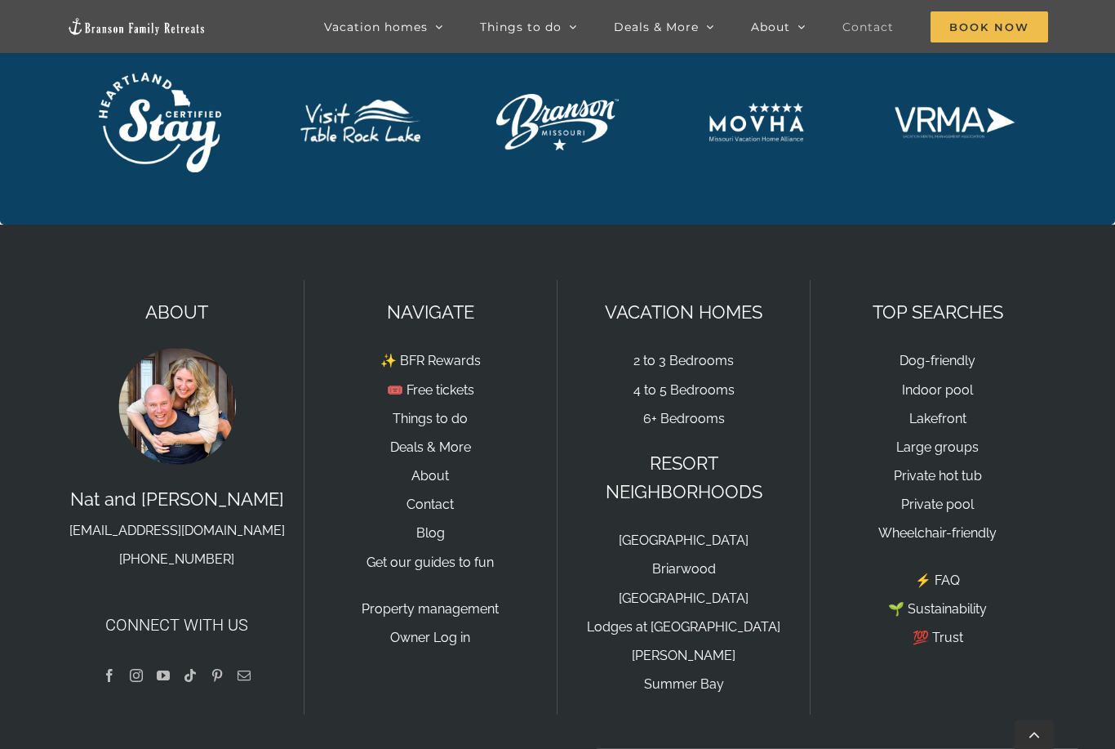
scroll to position [1855, 0]
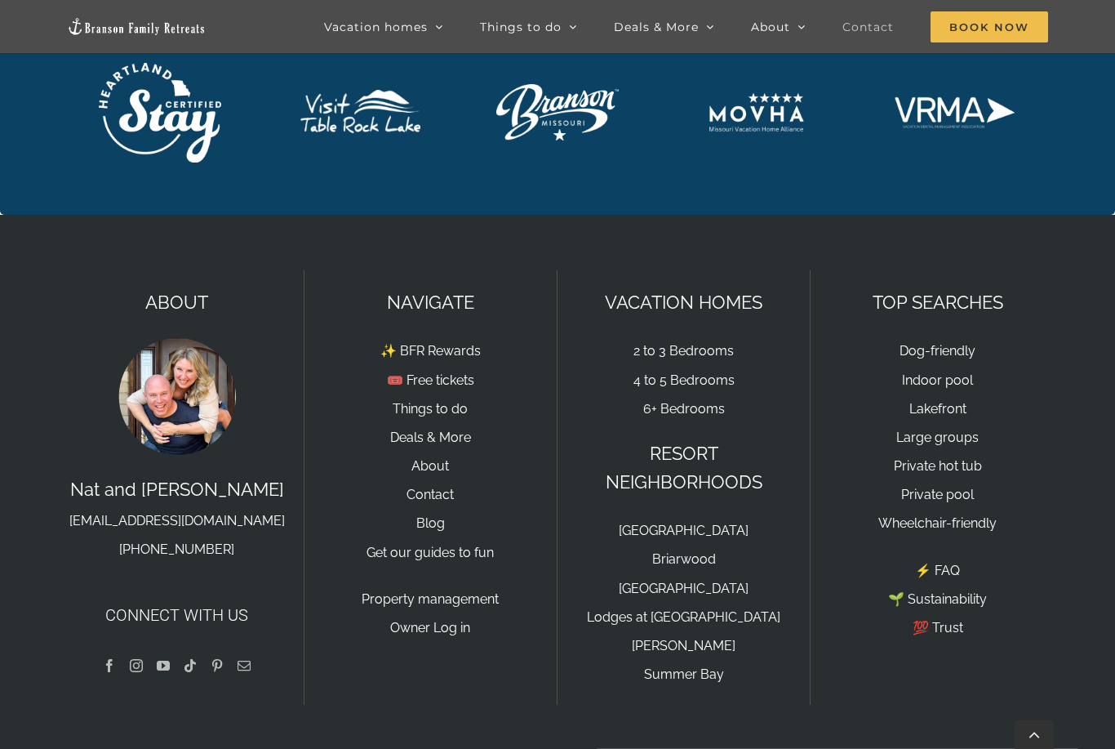
click at [702, 405] on link "6+ Bedrooms" at bounding box center [684, 409] width 82 height 16
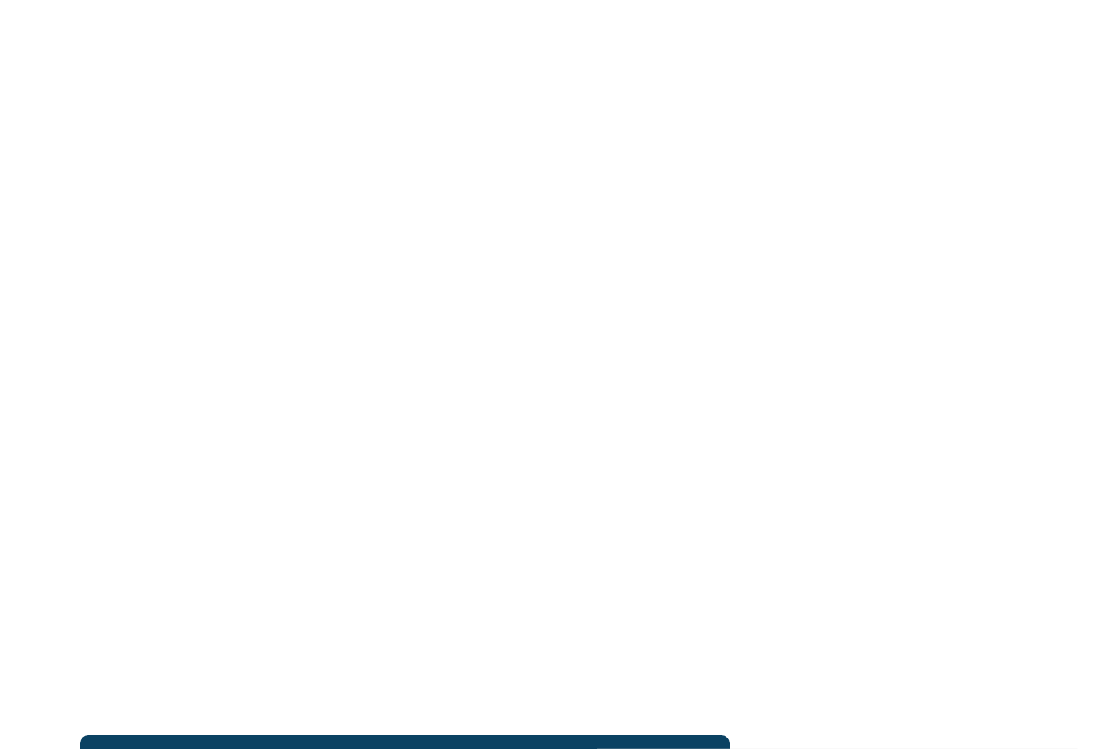
scroll to position [1834, 0]
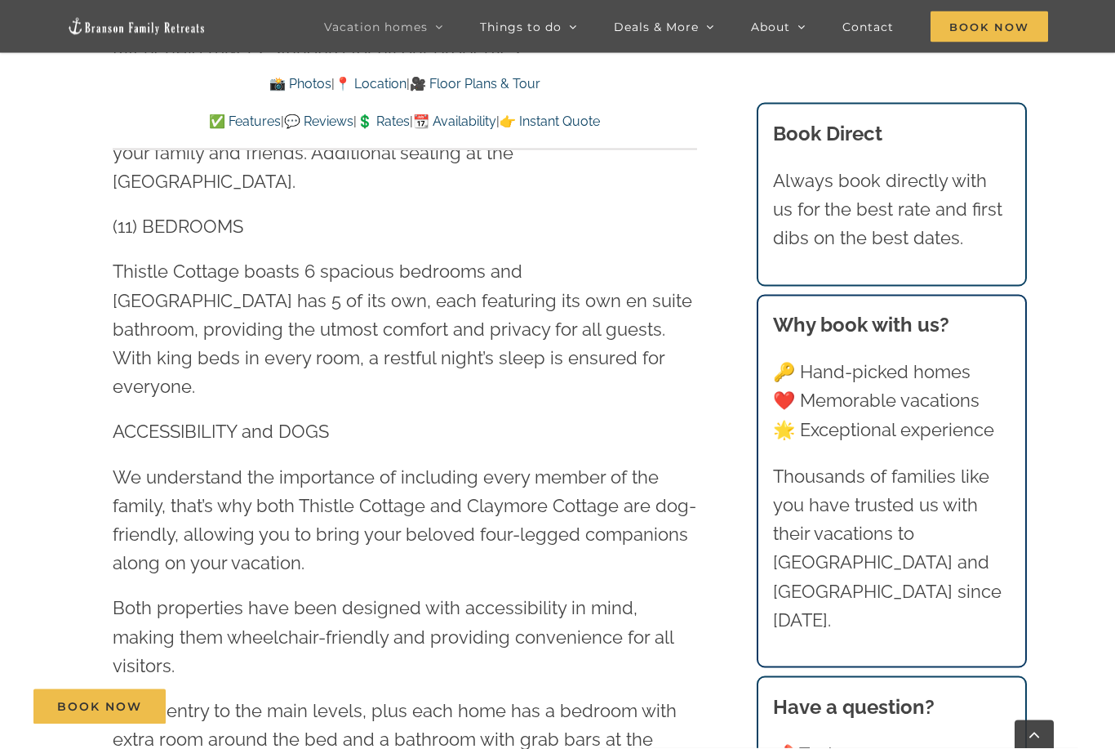
scroll to position [2478, 0]
